Goal: Task Accomplishment & Management: Use online tool/utility

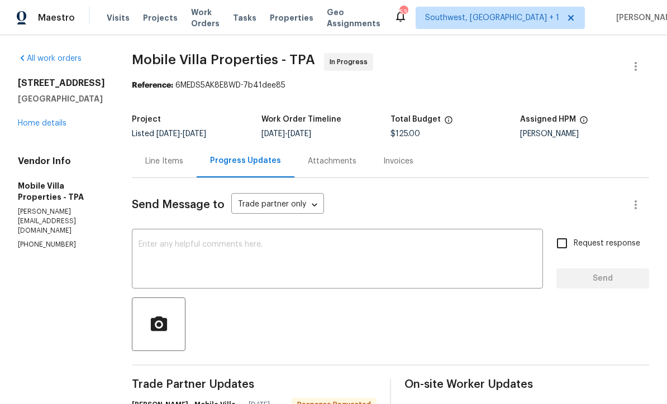
scroll to position [140, 0]
click at [42, 122] on link "Home details" at bounding box center [42, 124] width 49 height 8
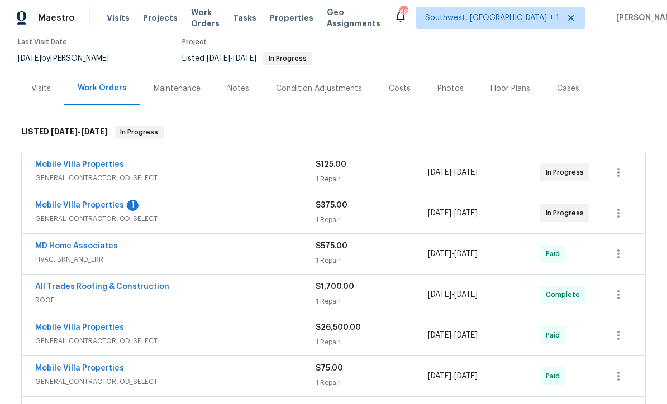
scroll to position [101, 0]
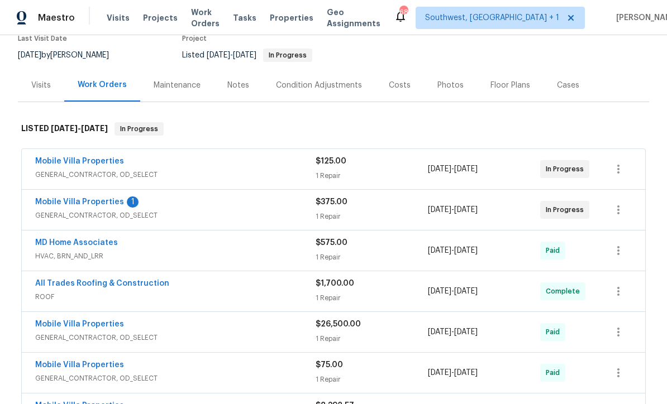
click at [92, 198] on link "Mobile Villa Properties" at bounding box center [79, 202] width 89 height 8
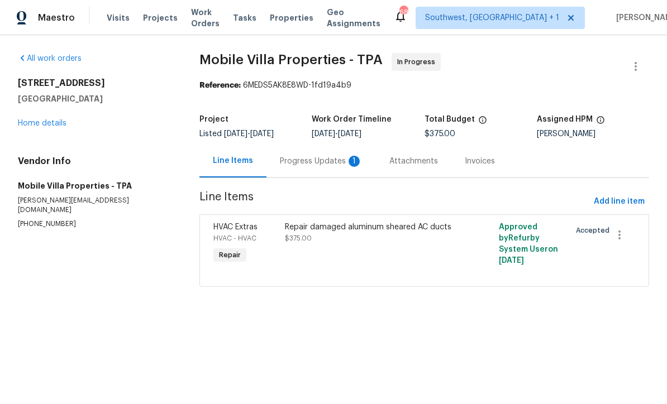
click at [309, 159] on div "Progress Updates 1" at bounding box center [321, 161] width 83 height 11
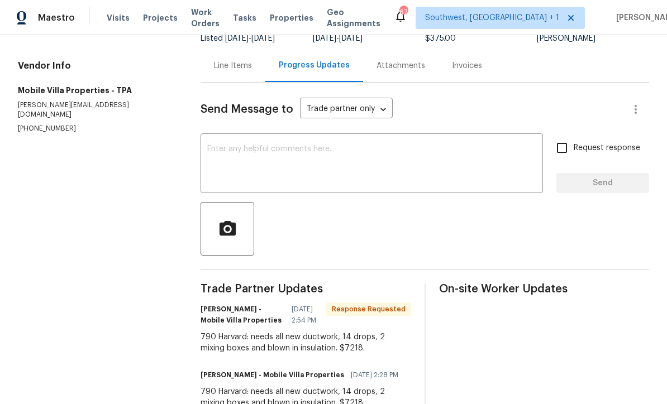
scroll to position [95, 0]
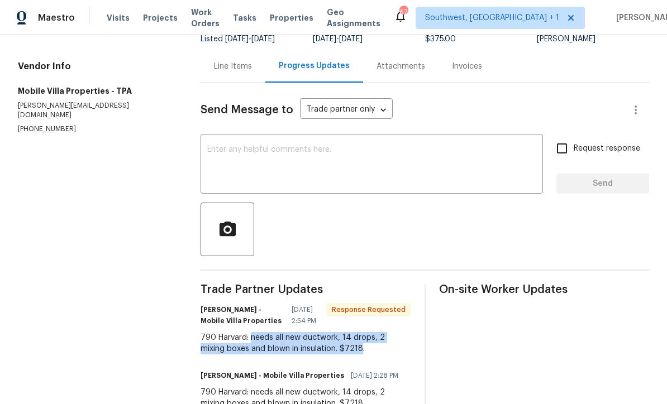
copy div "needs all new ductwork, 14 drops, 2 mixing boxes and blown in insulation. $7218"
click at [228, 73] on div "Line Items" at bounding box center [233, 66] width 65 height 33
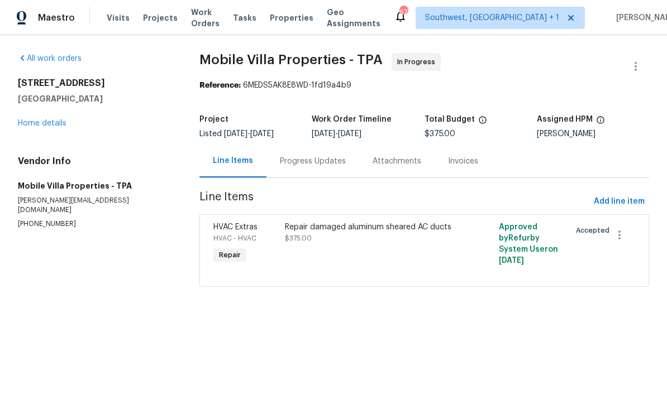
click at [376, 260] on div "Repair damaged aluminum sheared AC ducts $375.00" at bounding box center [371, 243] width 178 height 51
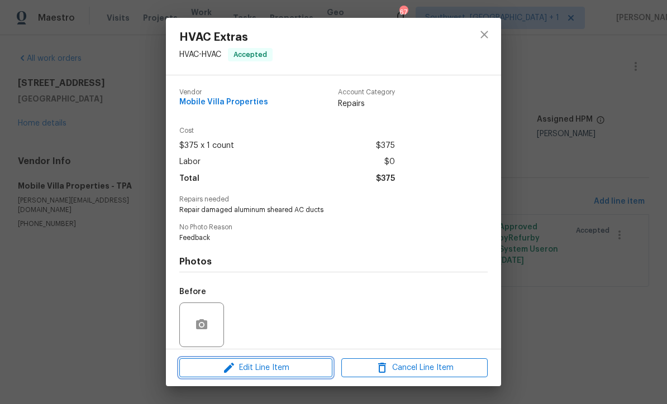
click at [303, 373] on span "Edit Line Item" at bounding box center [256, 368] width 146 height 14
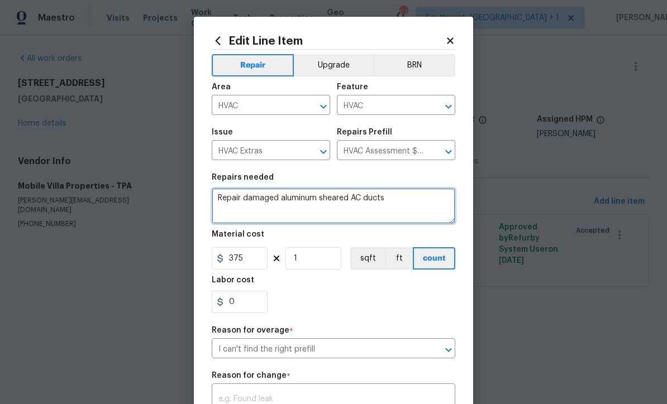
click at [406, 204] on textarea "Repair damaged aluminum sheared AC ducts" at bounding box center [334, 206] width 244 height 36
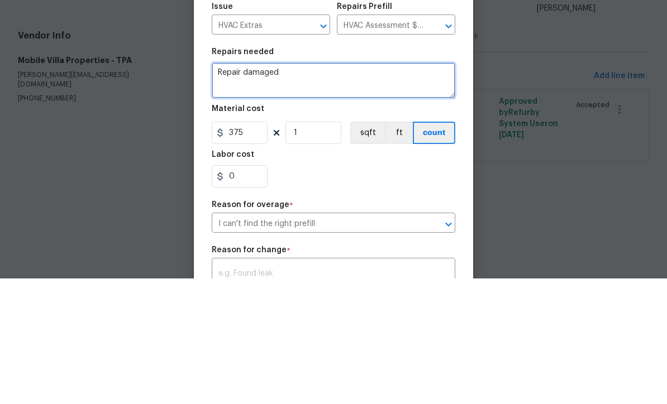
type textarea "Repair"
click at [236, 188] on textarea at bounding box center [334, 206] width 244 height 36
paste textarea "needs all new ductwork, 14 drops, 2 mixing boxes and blown in insulation. $7218"
click at [236, 188] on textarea "needs all new ductwork, 14 drops, 2 mixing boxes and blown in insulation. $7218" at bounding box center [334, 206] width 244 height 36
type textarea "Replace all new ductwork, 14 drops, 2 mixing boxes and blown in insulation. $72…"
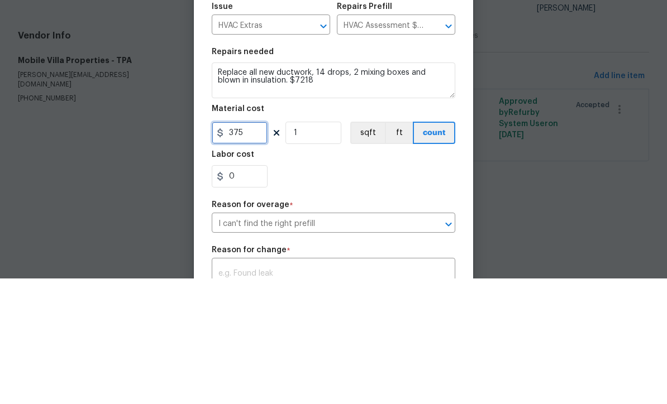
click at [254, 247] on input "375" at bounding box center [240, 258] width 56 height 22
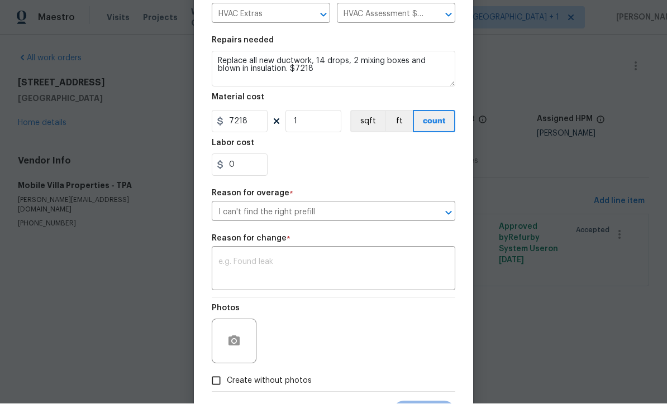
scroll to position [141, 0]
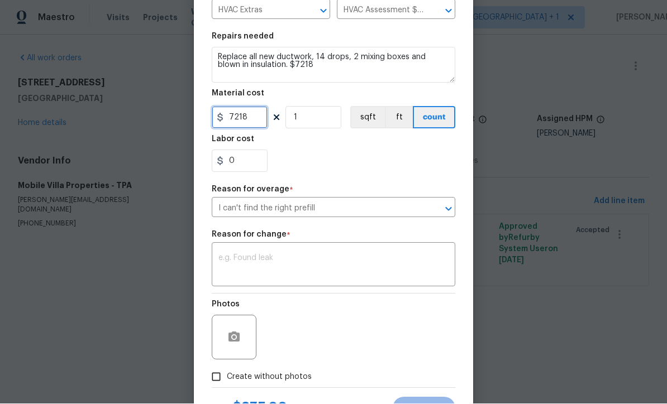
type input "7218"
click at [374, 268] on textarea at bounding box center [333, 266] width 230 height 23
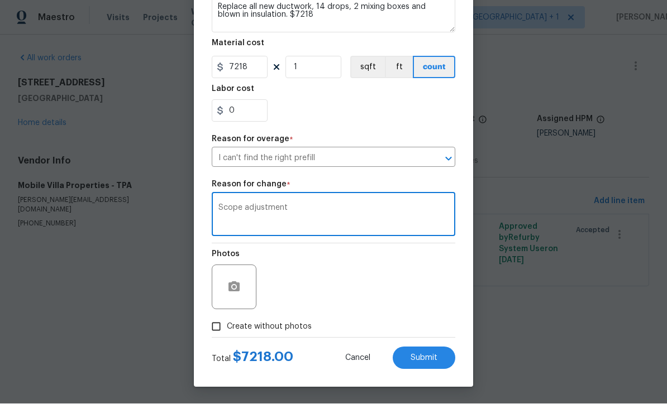
scroll to position [194, 0]
type textarea "Scope adjustment"
click at [431, 363] on button "Submit" at bounding box center [424, 358] width 63 height 22
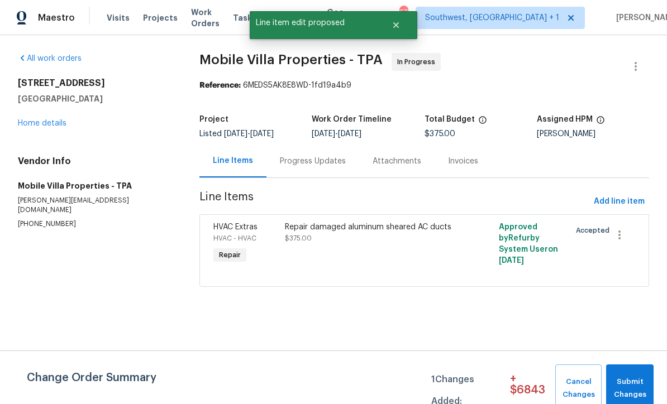
scroll to position [0, 0]
click at [644, 379] on span "Submit Changes" at bounding box center [630, 389] width 36 height 26
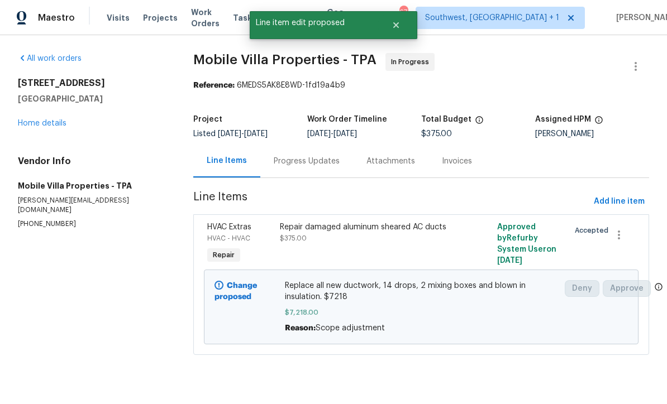
click at [30, 116] on div "790 Harvard St Englewood, FL 34223 Home details" at bounding box center [92, 103] width 149 height 51
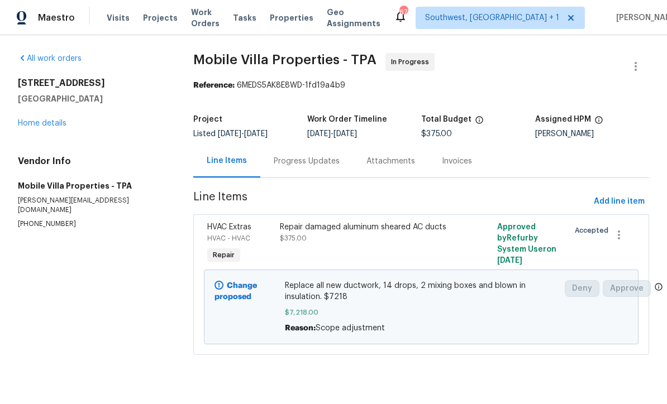
click at [35, 115] on div "790 Harvard St Englewood, FL 34223 Home details" at bounding box center [92, 103] width 149 height 51
click at [32, 122] on link "Home details" at bounding box center [42, 124] width 49 height 8
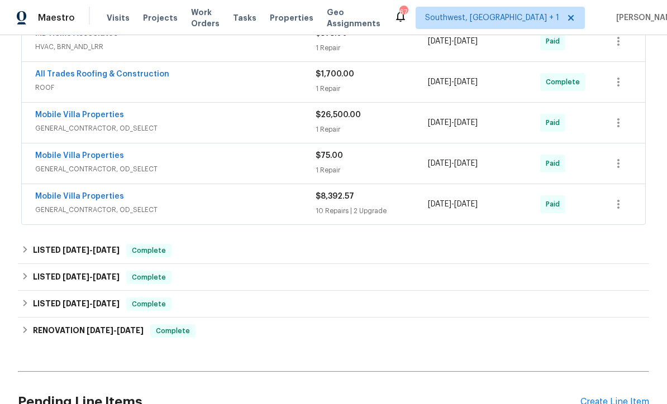
scroll to position [384, 0]
